Goal: Task Accomplishment & Management: Manage account settings

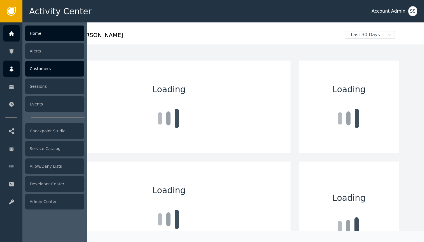
click at [12, 66] on div at bounding box center [11, 69] width 16 height 16
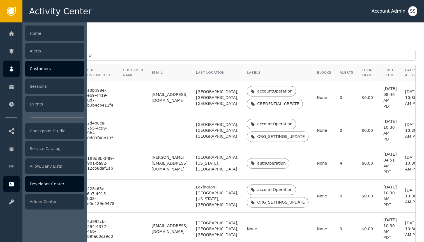
click at [47, 180] on div "Developer Center" at bounding box center [54, 184] width 59 height 16
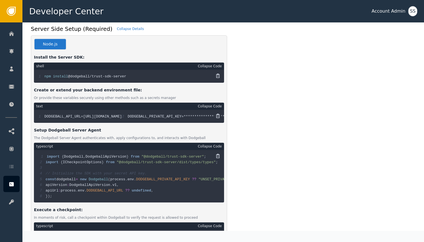
scroll to position [167, 0]
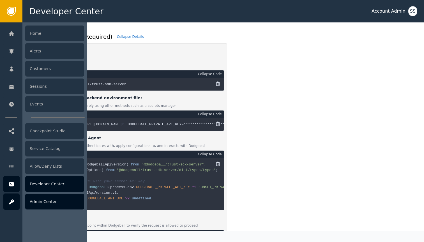
click at [21, 198] on link "Admin Center" at bounding box center [43, 202] width 81 height 16
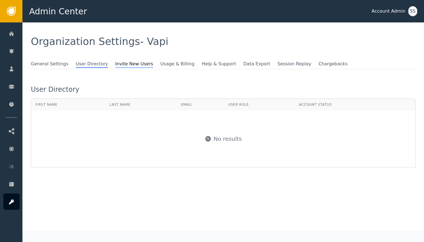
click at [129, 63] on span "Invite New Users" at bounding box center [134, 64] width 38 height 7
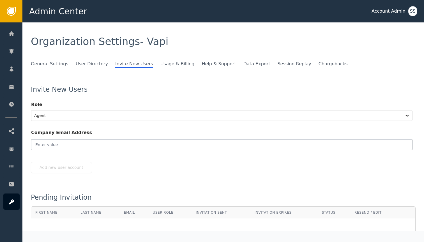
click at [135, 146] on input "email" at bounding box center [222, 144] width 382 height 11
paste input "arvind@vapi.ai"
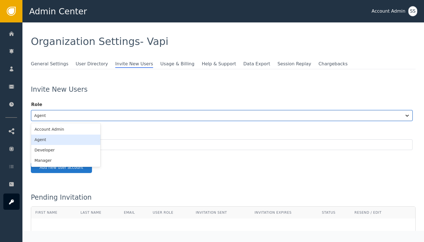
click at [122, 120] on div "Agent" at bounding box center [216, 116] width 371 height 10
click at [91, 152] on div "Developer" at bounding box center [65, 150] width 69 height 10
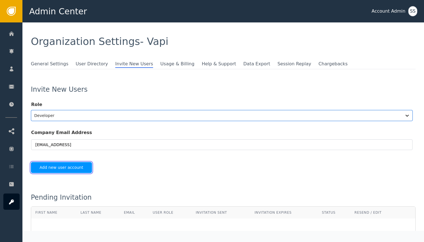
click at [82, 170] on button "Add new user account" at bounding box center [61, 167] width 61 height 11
type input "arvind@vapi.ai"
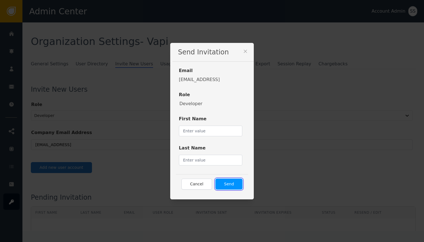
click at [231, 184] on button "Send" at bounding box center [229, 184] width 27 height 11
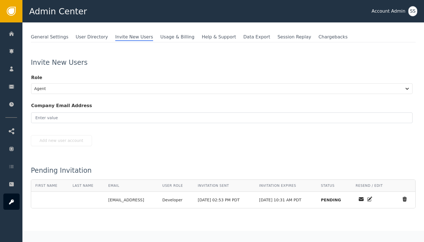
scroll to position [27, 0]
